Goal: Browse casually

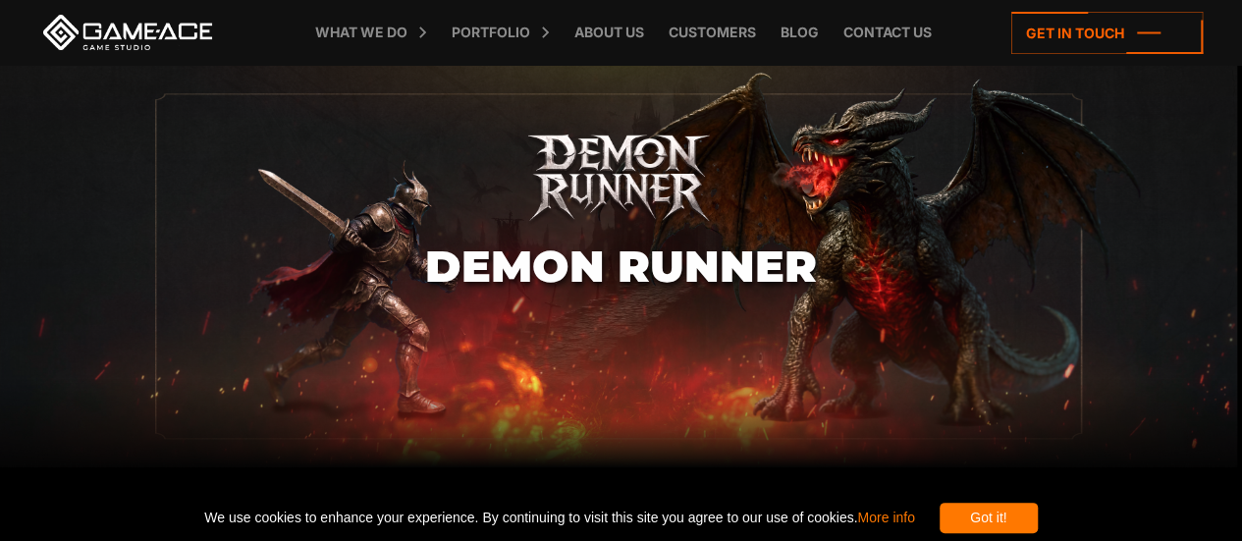
click at [1038, 515] on div "Got it!" at bounding box center [989, 518] width 98 height 30
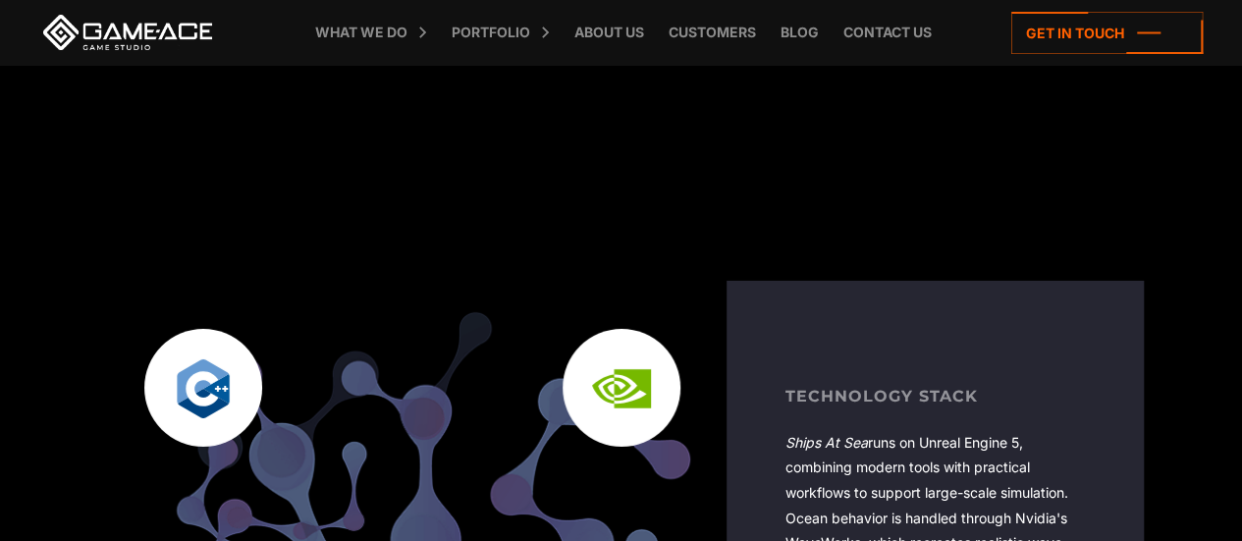
scroll to position [3292, 0]
